Goal: Task Accomplishment & Management: Use online tool/utility

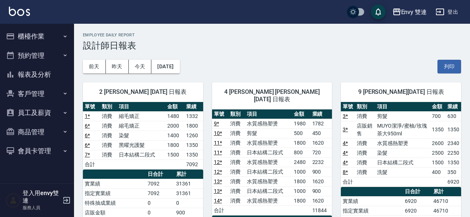
click at [42, 23] on div "Envy 雙連 登出" at bounding box center [235, 12] width 470 height 24
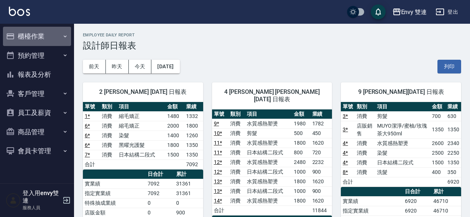
click at [40, 39] on button "櫃檯作業" at bounding box center [37, 36] width 68 height 19
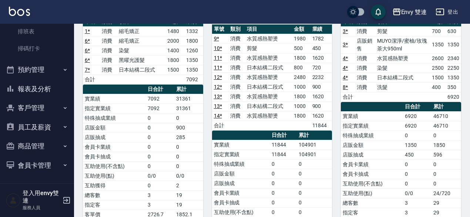
scroll to position [87, 0]
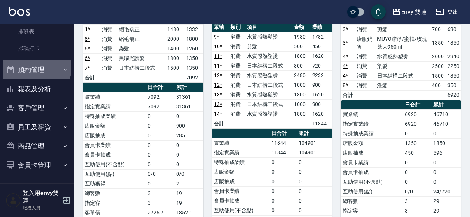
click at [36, 65] on button "預約管理" at bounding box center [37, 69] width 68 height 19
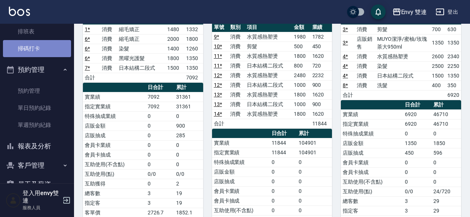
click at [41, 43] on link "掃碼打卡" at bounding box center [37, 48] width 68 height 17
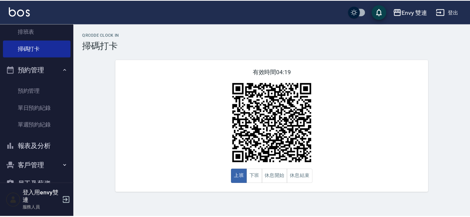
scroll to position [51, 0]
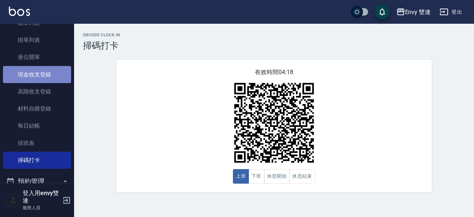
click at [47, 70] on link "現金收支登錄" at bounding box center [37, 74] width 68 height 17
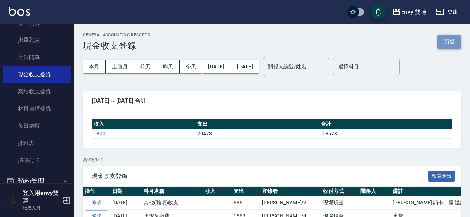
click at [447, 37] on button "新增" at bounding box center [450, 42] width 24 height 14
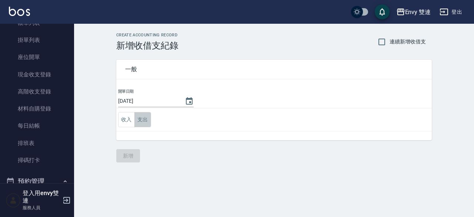
click at [142, 115] on button "支出" at bounding box center [142, 119] width 17 height 15
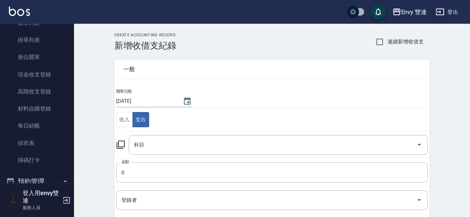
click at [121, 146] on icon at bounding box center [120, 144] width 9 height 9
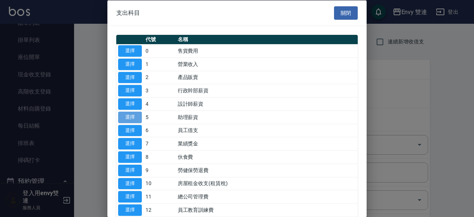
click at [134, 117] on button "選擇" at bounding box center [130, 116] width 24 height 11
type input "5 助理薪資"
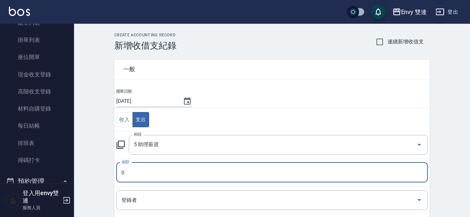
click at [139, 172] on input "0" at bounding box center [272, 172] width 312 height 20
type input "200"
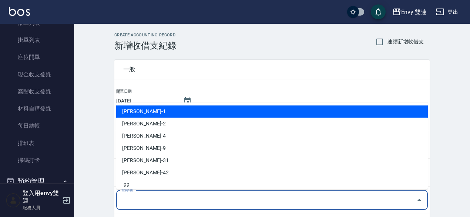
click at [144, 195] on input "登錄者" at bounding box center [267, 199] width 294 height 13
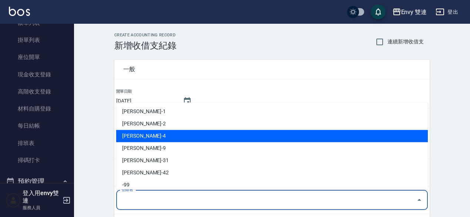
click at [135, 137] on li "[PERSON_NAME]-4" at bounding box center [272, 136] width 312 height 12
type input "[PERSON_NAME]-4"
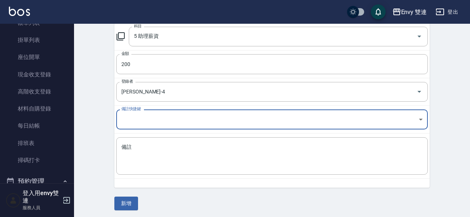
scroll to position [109, 0]
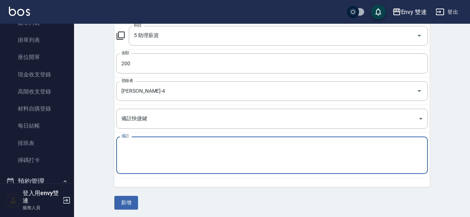
click at [136, 158] on textarea "備註" at bounding box center [273, 155] width 302 height 25
type textarea "任"
click at [150, 143] on textarea "韻如~做客人的錢" at bounding box center [273, 155] width 302 height 25
type textarea "韻如~做客人業績的錢"
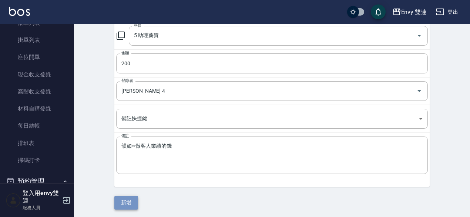
click at [133, 198] on button "新增" at bounding box center [126, 203] width 24 height 14
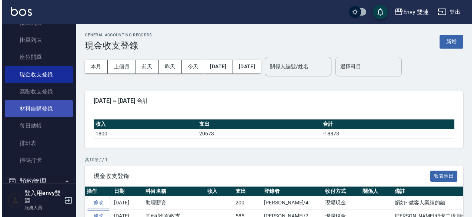
scroll to position [98, 0]
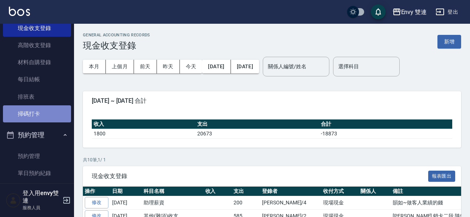
click at [39, 113] on link "掃碼打卡" at bounding box center [37, 113] width 68 height 17
